Goal: Task Accomplishment & Management: Manage account settings

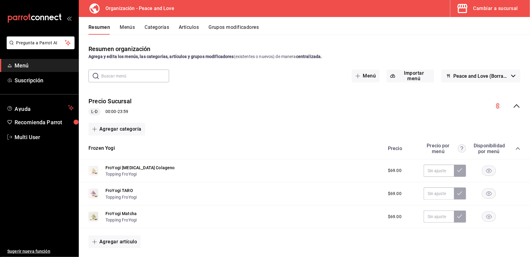
scroll to position [1558, 0]
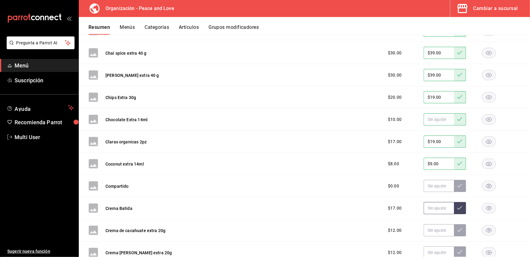
click at [433, 208] on input "text" at bounding box center [439, 208] width 30 height 12
type input "$19.00"
type input "$15.00"
click at [456, 208] on button at bounding box center [460, 208] width 12 height 12
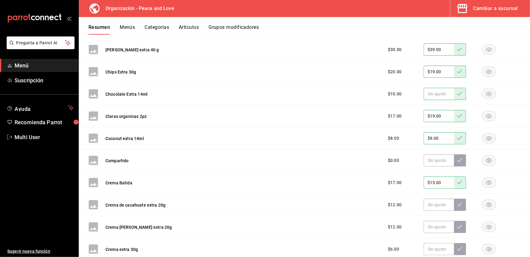
scroll to position [1583, 0]
click at [437, 204] on input "text" at bounding box center [439, 204] width 30 height 12
type input "$9.00"
click at [458, 201] on icon at bounding box center [460, 203] width 5 height 5
click at [430, 224] on input "text" at bounding box center [439, 226] width 30 height 12
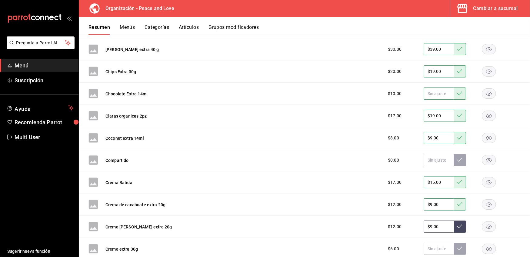
type input "$9.00"
click at [458, 228] on button at bounding box center [460, 226] width 12 height 12
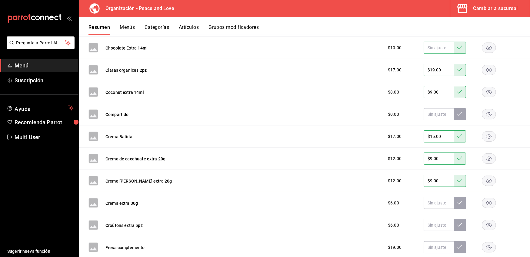
scroll to position [1630, 0]
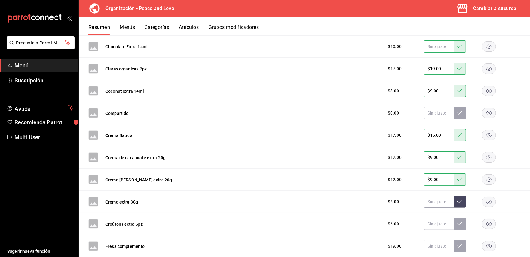
click at [434, 200] on input "text" at bounding box center [439, 201] width 30 height 12
type input "$5.00"
click at [454, 198] on button at bounding box center [460, 201] width 12 height 12
click at [430, 222] on input "text" at bounding box center [439, 223] width 30 height 12
type input "$5.00"
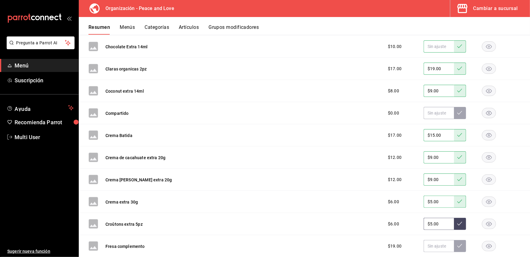
click at [458, 221] on icon at bounding box center [460, 223] width 5 height 5
click at [430, 249] on input "text" at bounding box center [439, 246] width 30 height 12
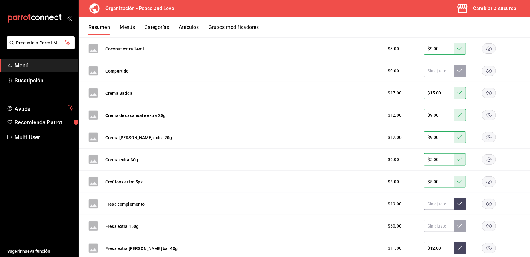
scroll to position [1673, 0]
click at [429, 223] on input "text" at bounding box center [439, 226] width 30 height 12
click at [458, 226] on icon at bounding box center [460, 225] width 5 height 5
drag, startPoint x: 437, startPoint y: 226, endPoint x: 372, endPoint y: 215, distance: 65.5
click at [372, 215] on div "Fresa extra 150g $60.00 $39.00" at bounding box center [304, 226] width 451 height 22
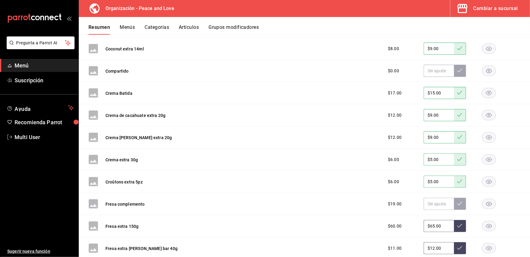
type input "$65.00"
click at [456, 220] on button at bounding box center [460, 226] width 12 height 12
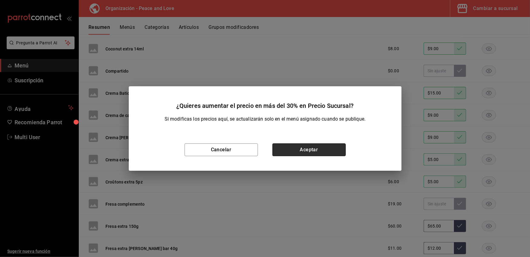
click at [295, 151] on button "Aceptar" at bounding box center [309, 149] width 73 height 13
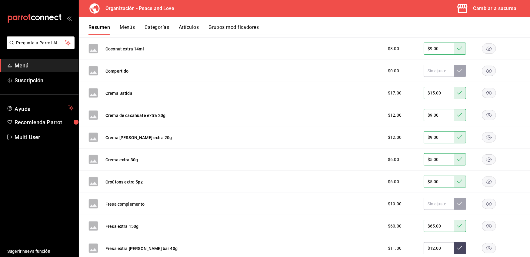
drag, startPoint x: 435, startPoint y: 246, endPoint x: 304, endPoint y: 213, distance: 135.0
type input "$9.00"
click at [454, 249] on button at bounding box center [460, 248] width 12 height 12
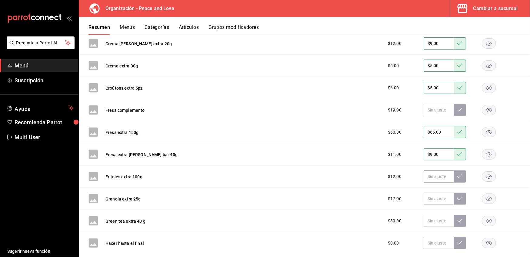
scroll to position [1767, 0]
click at [438, 170] on input "text" at bounding box center [439, 176] width 30 height 12
click at [448, 176] on input "$9.00" at bounding box center [439, 176] width 30 height 12
type input "$9.00"
click at [454, 176] on button at bounding box center [460, 176] width 12 height 12
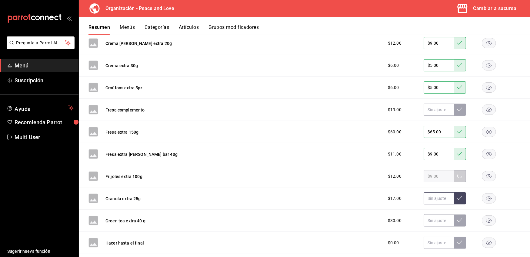
click at [438, 195] on input "text" at bounding box center [439, 198] width 30 height 12
type input "$9.00"
click at [458, 196] on icon at bounding box center [460, 197] width 5 height 5
click at [430, 220] on input "text" at bounding box center [439, 220] width 30 height 12
type input "$39.00"
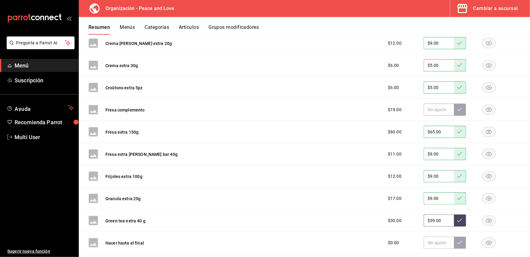
click at [458, 220] on icon at bounding box center [460, 220] width 5 height 4
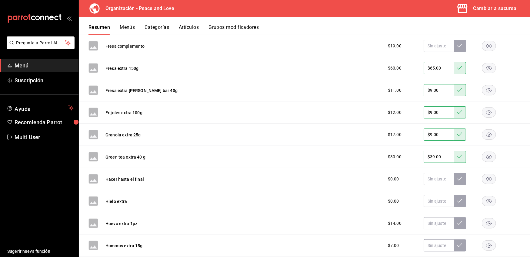
scroll to position [1831, 0]
click at [435, 219] on input "text" at bounding box center [439, 222] width 30 height 12
